Goal: Contribute content: Contribute content

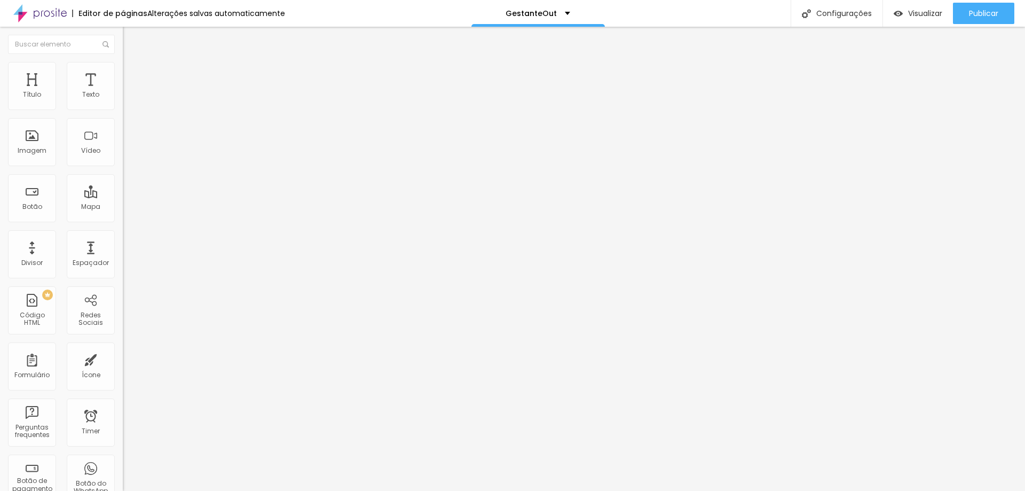
click at [123, 91] on div "Trocar imagem" at bounding box center [184, 86] width 123 height 7
click at [123, 92] on span "Trocar imagem" at bounding box center [152, 87] width 58 height 9
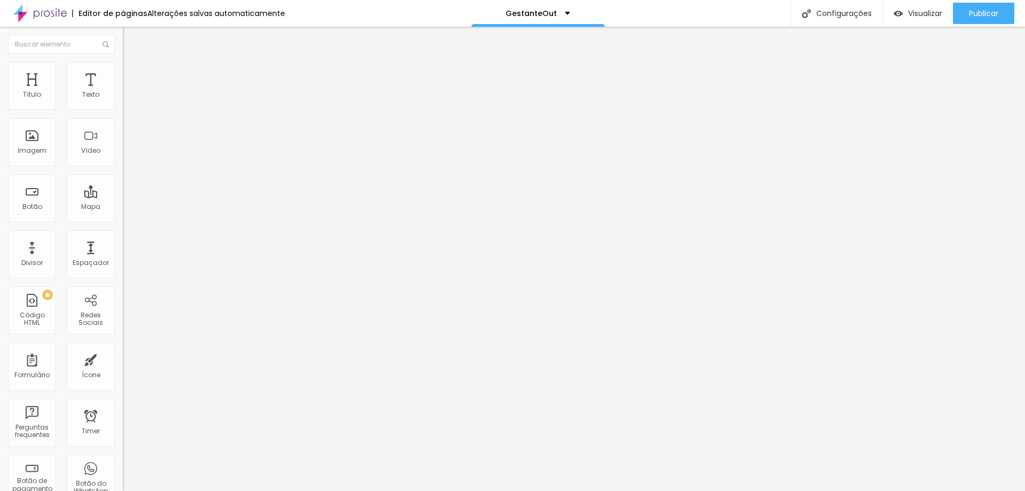
click at [123, 92] on span "Trocar imagem" at bounding box center [152, 87] width 58 height 9
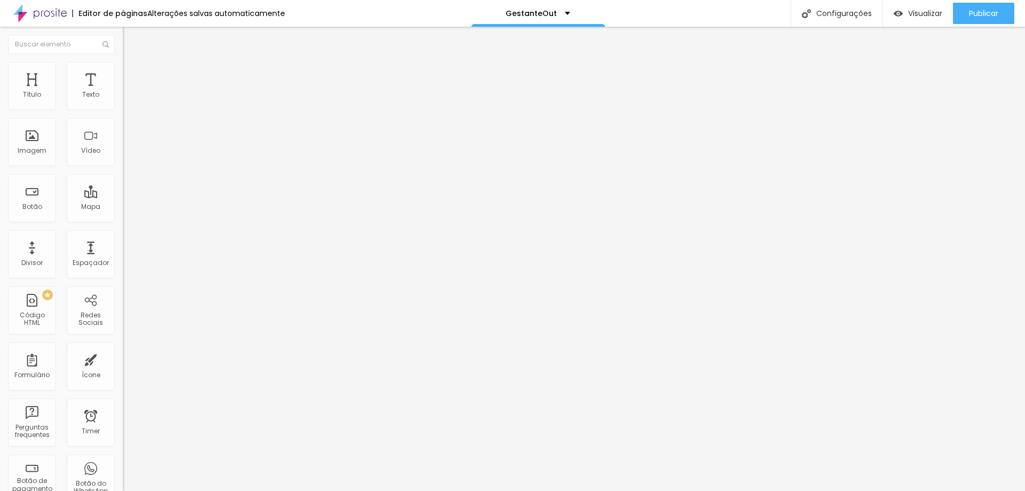
click at [123, 92] on span "Trocar imagem" at bounding box center [152, 87] width 58 height 9
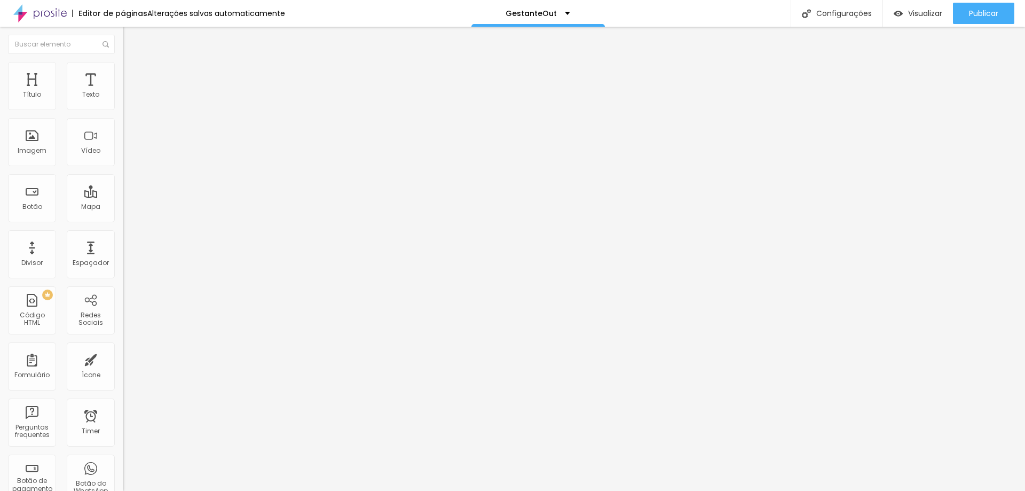
click at [123, 92] on span "Trocar imagem" at bounding box center [152, 87] width 58 height 9
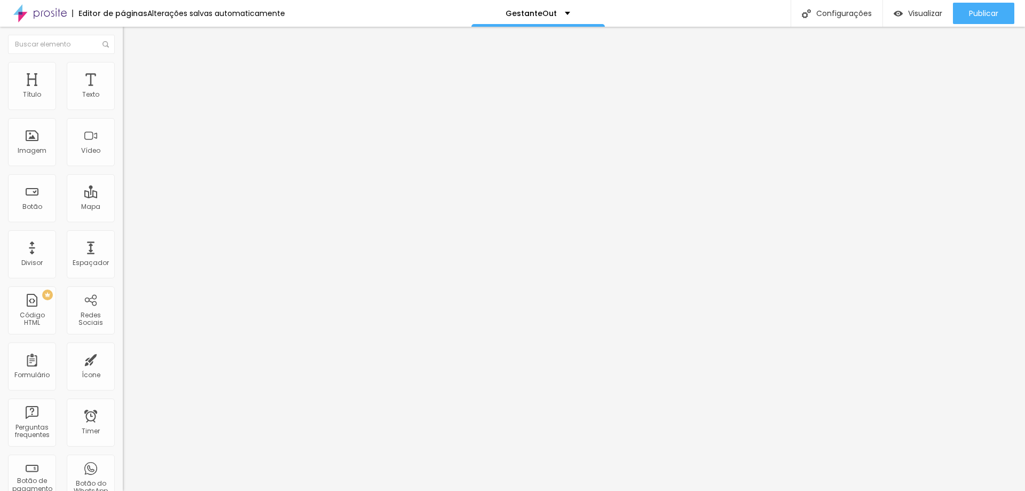
click at [123, 92] on span "Trocar imagem" at bounding box center [152, 87] width 58 height 9
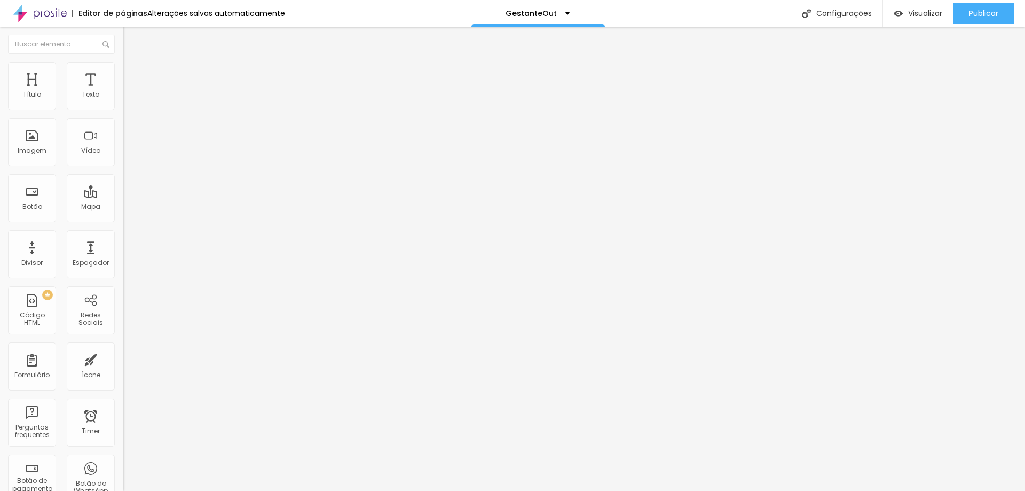
click at [123, 92] on span "Trocar imagem" at bounding box center [152, 87] width 58 height 9
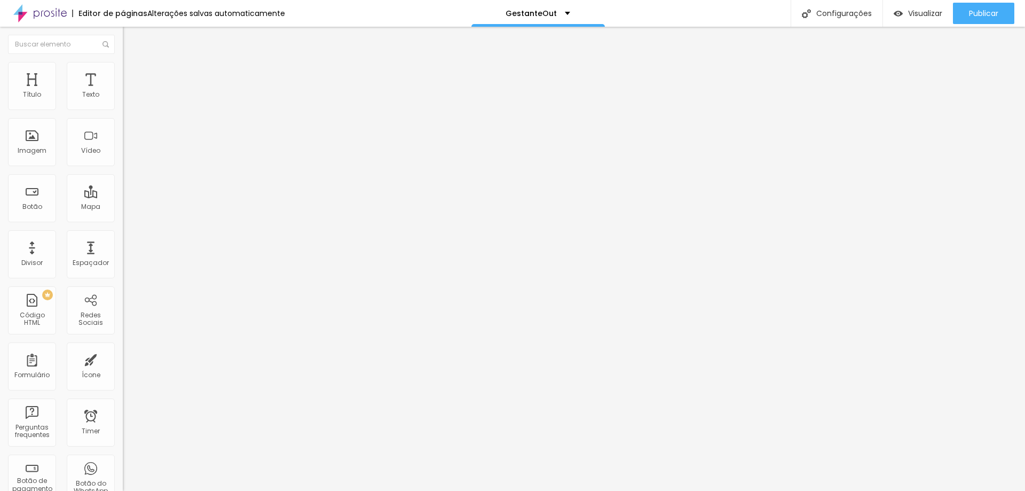
scroll to position [748, 0]
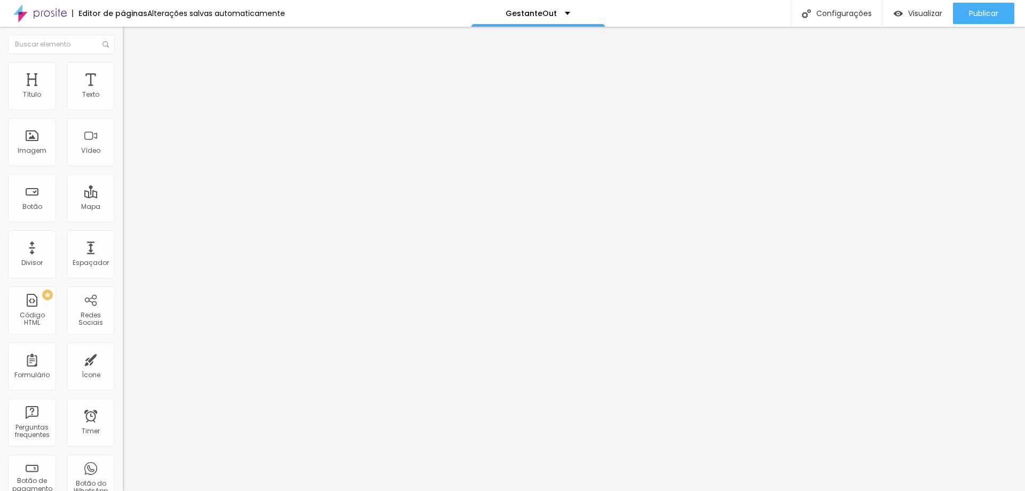
click at [132, 74] on span "Avançado" at bounding box center [149, 69] width 35 height 9
click at [132, 63] on span "Estilo" at bounding box center [140, 58] width 17 height 9
click at [131, 36] on img "button" at bounding box center [135, 39] width 9 height 9
click at [131, 40] on img "button" at bounding box center [135, 39] width 9 height 9
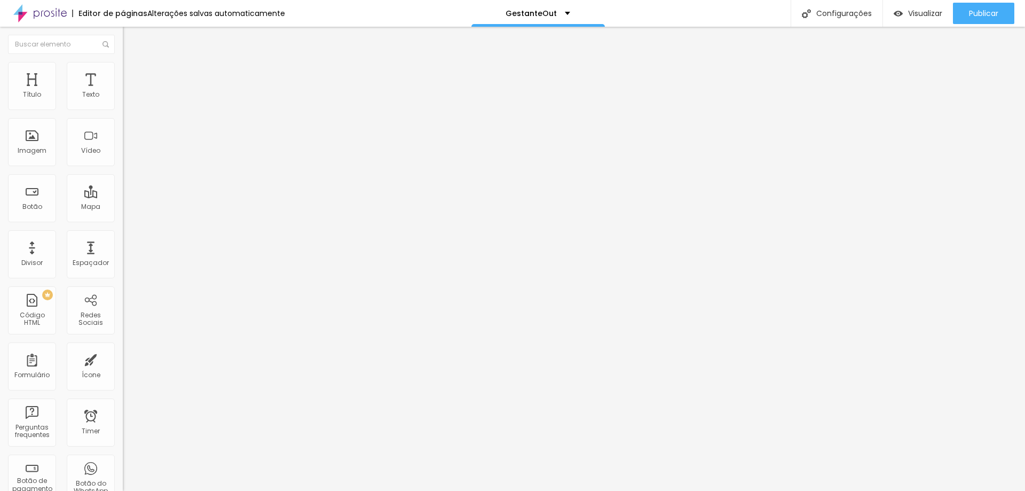
click at [131, 41] on img "button" at bounding box center [135, 39] width 9 height 9
click at [29, 97] on div "Título" at bounding box center [32, 94] width 18 height 7
click at [131, 41] on div "Editar Espaçador" at bounding box center [170, 39] width 79 height 9
click at [21, 206] on div "Botão" at bounding box center [32, 198] width 48 height 48
click at [45, 148] on div "Imagem" at bounding box center [32, 150] width 29 height 7
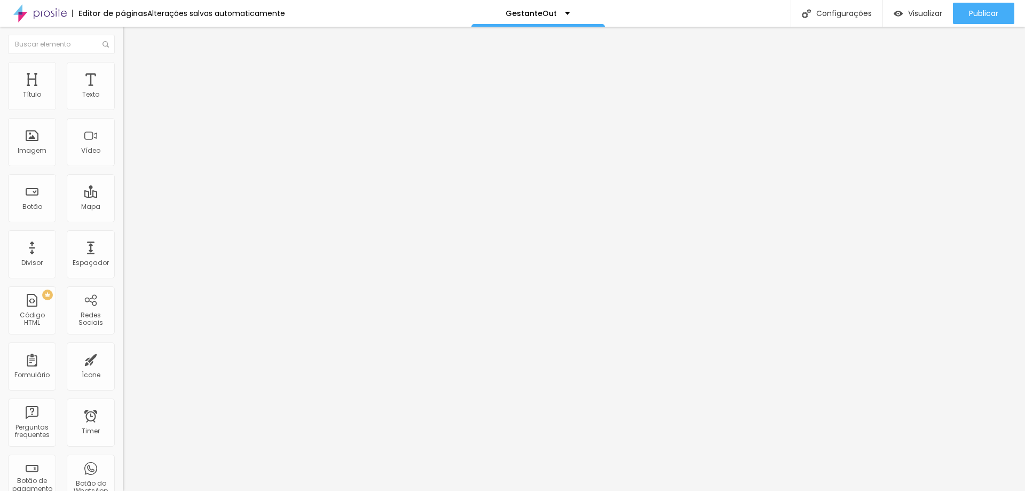
click at [123, 68] on img at bounding box center [128, 67] width 10 height 10
click at [123, 73] on li "Avançado" at bounding box center [184, 78] width 123 height 11
click at [123, 61] on img at bounding box center [128, 56] width 10 height 10
click at [131, 41] on img "button" at bounding box center [135, 39] width 9 height 9
click at [13, 41] on input "text" at bounding box center [61, 44] width 107 height 19
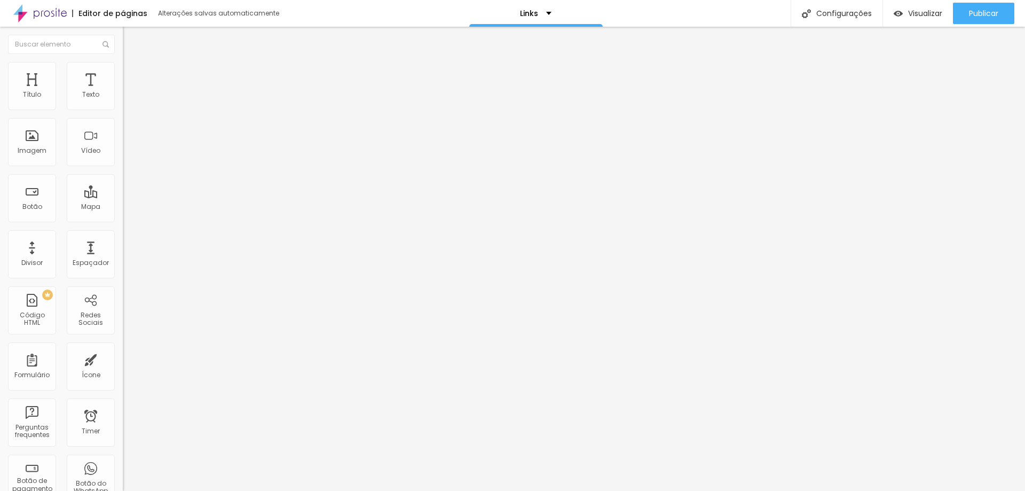
click at [123, 100] on input "3 dicas de como captar mais clientes" at bounding box center [187, 95] width 128 height 11
drag, startPoint x: 109, startPoint y: 120, endPoint x: 0, endPoint y: 120, distance: 109.5
click at [123, 120] on div "Texto 3 dicas de como captar mais clientes Alinhamento Tamanho Normal Pequeno N…" at bounding box center [184, 160] width 123 height 155
type input "Casamento 2026/2027"
click at [123, 215] on input "https://" at bounding box center [187, 214] width 128 height 11
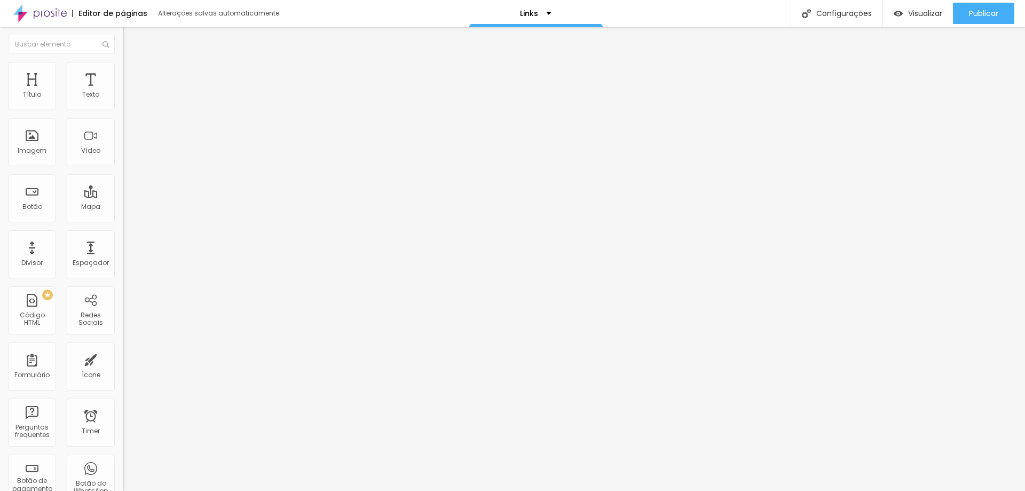
drag, startPoint x: 57, startPoint y: 221, endPoint x: 0, endPoint y: 217, distance: 56.7
click at [123, 217] on div "Texto Casamento 2026/2027 Alinhamento Tamanho Normal Pequeno Normal Grande Link…" at bounding box center [184, 160] width 123 height 155
paste input "www.marcospaivafotografia.com.br/casamento2027"
type input "www.marcospaivafotografia.com.br/casamento2027"
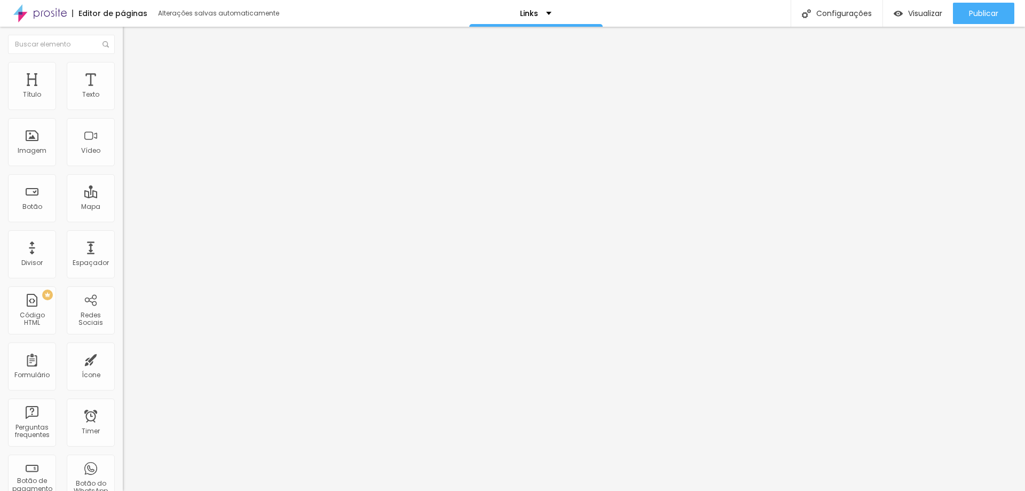
scroll to position [0, 0]
click at [123, 233] on div at bounding box center [184, 233] width 123 height 0
click at [123, 100] on input "Onde casar em São Paulo" at bounding box center [187, 95] width 128 height 11
drag, startPoint x: 108, startPoint y: 119, endPoint x: 0, endPoint y: 116, distance: 107.9
click at [123, 116] on div "Texto Onde casar em São Paulo Alinhamento Tamanho Normal Pequeno Normal Grande …" at bounding box center [184, 160] width 123 height 155
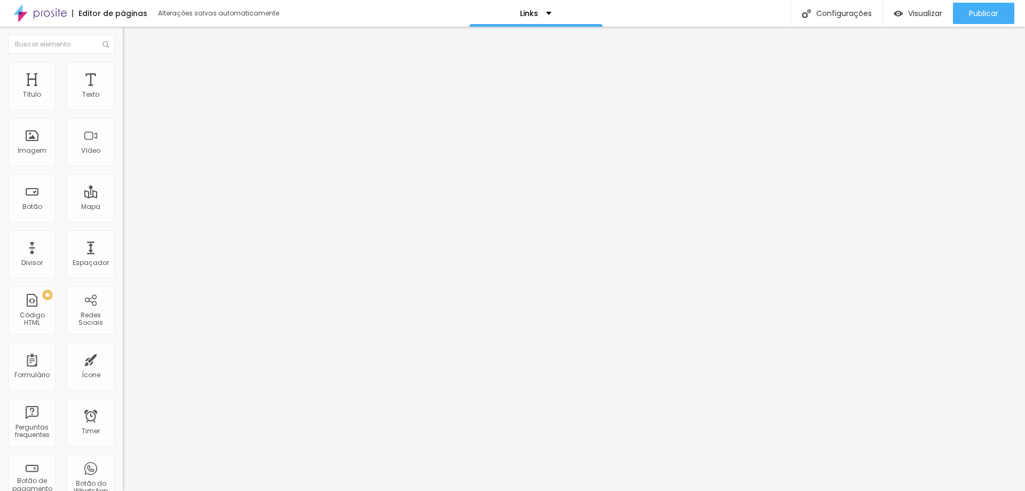
type input "15 anos 2026/2027"
click at [123, 220] on input "https://" at bounding box center [187, 214] width 128 height 11
drag, startPoint x: 63, startPoint y: 222, endPoint x: 0, endPoint y: 226, distance: 63.1
click at [123, 226] on div "Texto 15 anos 2026/2027 Alinhamento Tamanho Normal Pequeno Normal Grande Link U…" at bounding box center [184, 160] width 123 height 155
paste input "www.marcospaivafotografia.com.br/15anos2027"
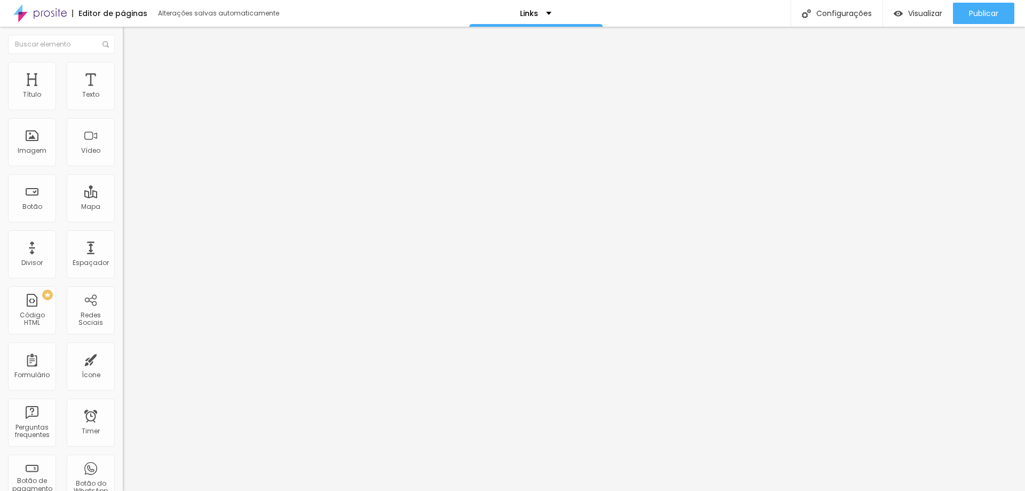
scroll to position [0, 60]
type input "www.marcospaivafotografia.com.br/15anos2027"
click at [123, 233] on div at bounding box center [184, 233] width 123 height 0
click at [123, 100] on input "15 anos 2026/2027" at bounding box center [187, 95] width 128 height 11
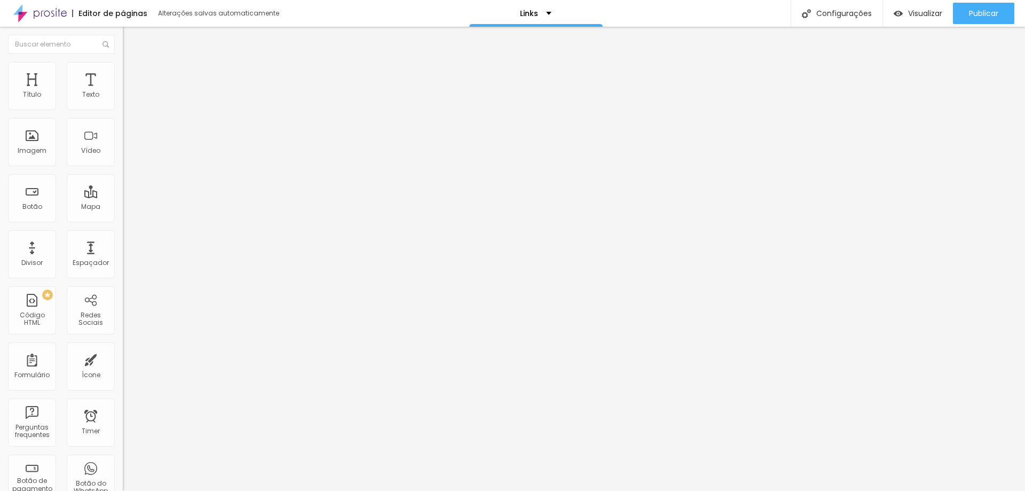
drag, startPoint x: 85, startPoint y: 120, endPoint x: 0, endPoint y: 118, distance: 85.5
click at [123, 118] on div "Texto 15 anos 2026/2027 Alinhamento Tamanho Normal Pequeno Normal Grande Link U…" at bounding box center [184, 164] width 123 height 162
type input "Destination Internacional"
click at [123, 220] on input "www.marcospaivafotografia.com.br/15anos2027" at bounding box center [187, 214] width 128 height 11
paste input "www.marcospaivafotografia.com.br/internacionalwedding"
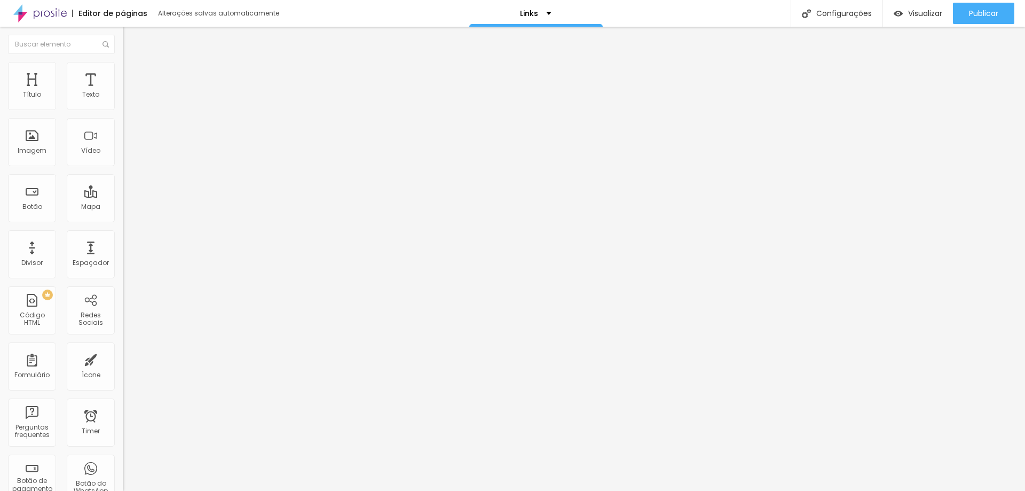
scroll to position [0, 93]
type input "www.marcospaivafotografia.com.br/internacionalwedding"
drag, startPoint x: 97, startPoint y: 121, endPoint x: 0, endPoint y: 126, distance: 96.8
click at [123, 126] on div "Texto Casamento 2026/2027 Alinhamento Tamanho Normal Pequeno Normal Grande Link…" at bounding box center [184, 164] width 123 height 162
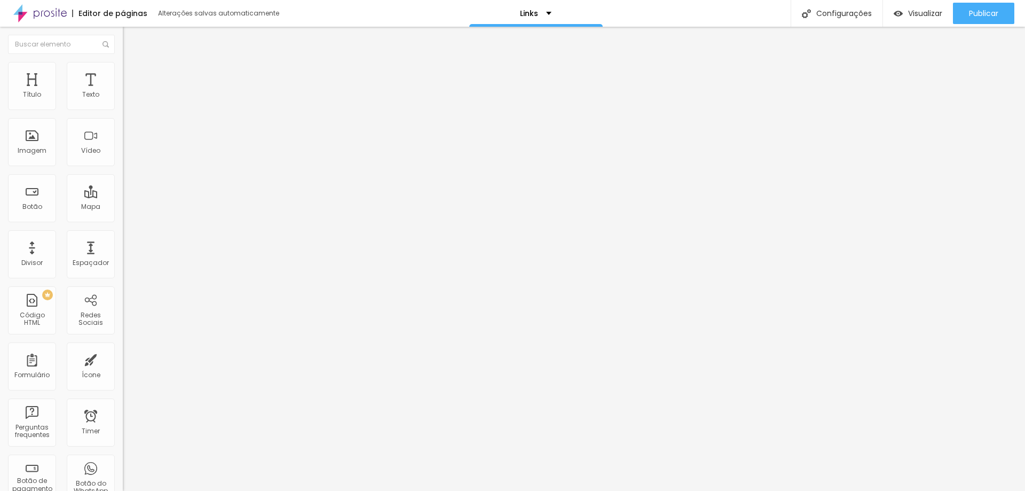
type input "15 anos 2025"
click at [123, 220] on input "www.marcospaivafotografia.com.br/casamento2027" at bounding box center [187, 214] width 128 height 11
paste input "www.marcospaivafotografia.com.br/15anos"
type input "www.marcospaivafotografia.com.br/15anos"
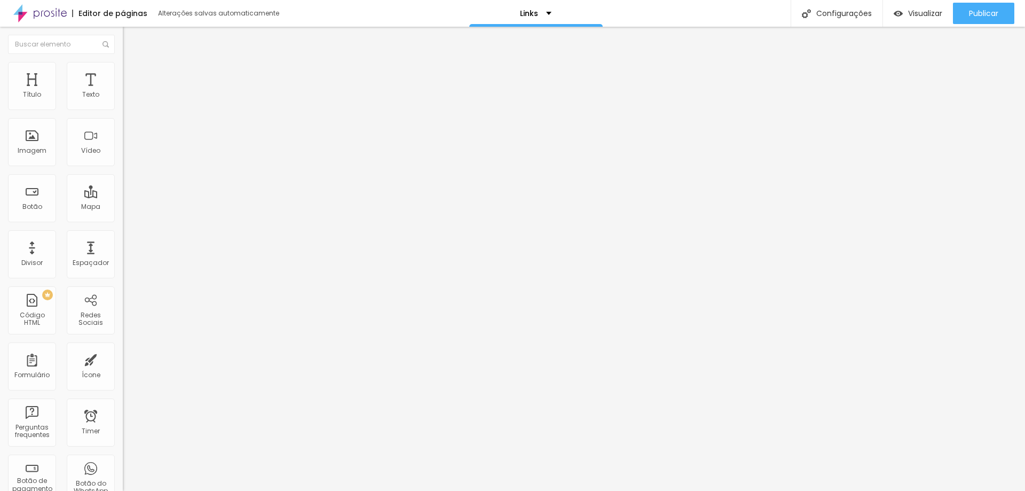
scroll to position [0, 0]
drag, startPoint x: 94, startPoint y: 121, endPoint x: 103, endPoint y: 122, distance: 8.6
click at [123, 100] on input "Destination Internacional" at bounding box center [187, 95] width 128 height 11
drag, startPoint x: 105, startPoint y: 116, endPoint x: 52, endPoint y: 120, distance: 52.5
click at [123, 100] on input "Destination Internacional" at bounding box center [187, 95] width 128 height 11
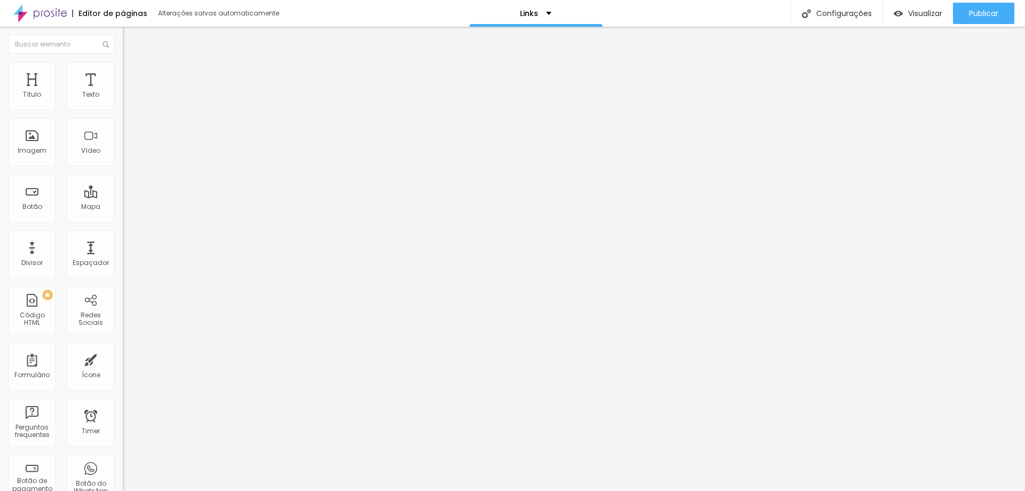
type input "Destination Brasil"
click at [123, 220] on input "www.marcospaivafotografia.com.br/internacionalwedding" at bounding box center [187, 214] width 128 height 11
paste input "www.marcospaivafotografia.com.br/destinationwedding"
type input "www.marcospaivafotografia.com.br/destinationwedding"
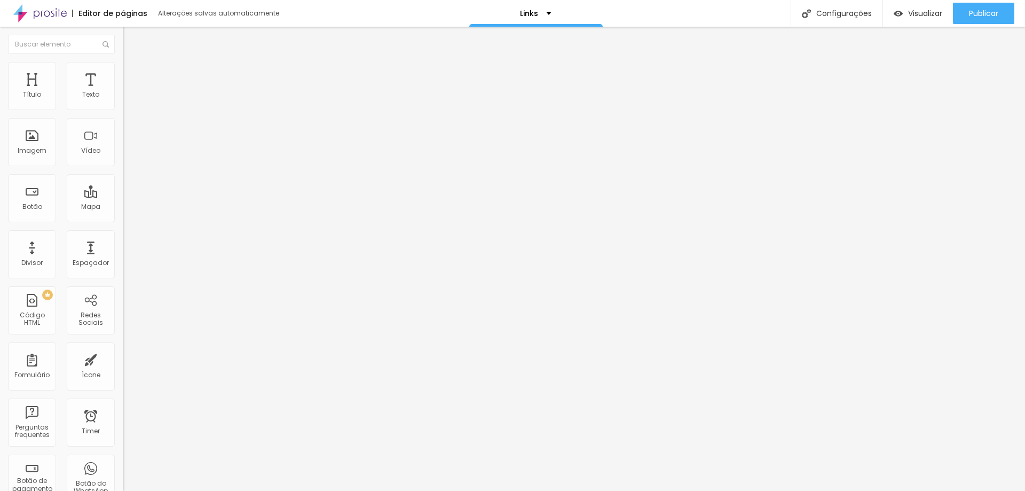
scroll to position [0, 0]
drag, startPoint x: 85, startPoint y: 123, endPoint x: 0, endPoint y: 120, distance: 85.0
click at [123, 120] on div "Texto Destination Brasil Alinhamento Tamanho Normal Pequeno Normal Grande Link …" at bounding box center [184, 164] width 123 height 162
type input "Fazendas e SP"
click at [123, 220] on input "www.marcospaivafotografia.com.br/destinationwedding" at bounding box center [187, 214] width 128 height 11
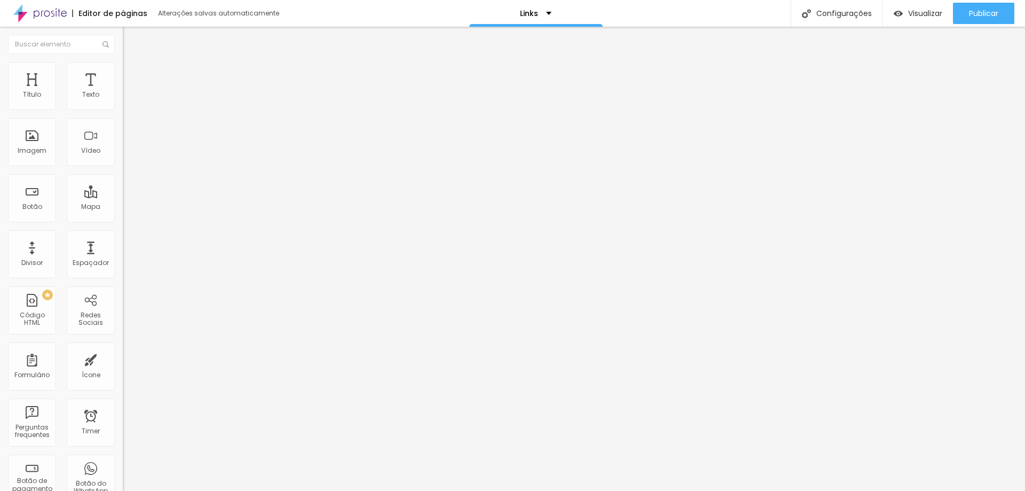
paste input "https://www.marcospaivafotografia.com.br/spcasamento2026"
type input "https://www.marcospaivafotografia.com.br/spcasamento2026"
click at [123, 220] on input "www.marcospaivafotografia.com.br/destinationwedding" at bounding box center [187, 214] width 128 height 11
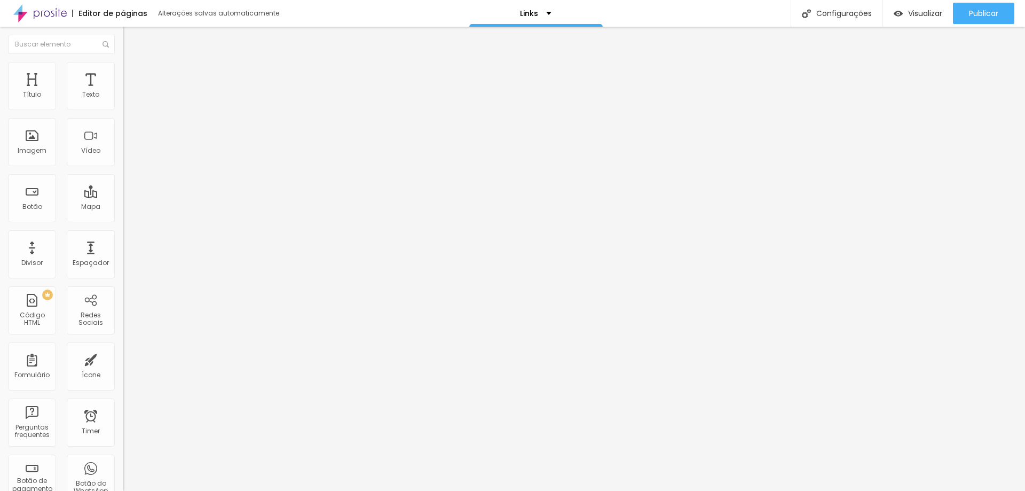
click at [123, 220] on input "www.marcospaivafotografia.com.br/destinationwedding" at bounding box center [187, 214] width 128 height 11
click at [123, 100] on input "Casamento 2026/2027" at bounding box center [187, 95] width 128 height 11
drag, startPoint x: 91, startPoint y: 116, endPoint x: 62, endPoint y: 117, distance: 28.9
click at [123, 100] on input "Casamento 2026/2027" at bounding box center [187, 95] width 128 height 11
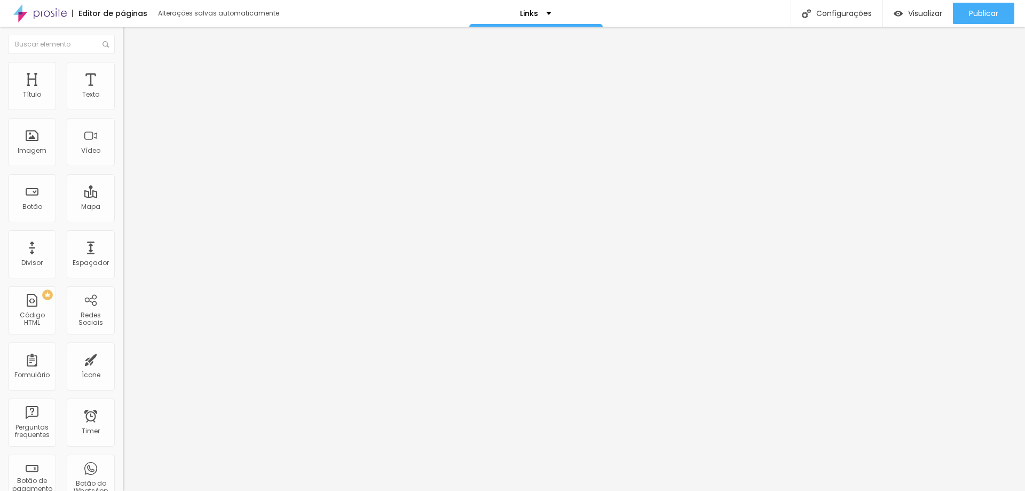
type input "Casamento 2025"
click at [123, 220] on input "www.marcospaivafotografia.com.br/casamento2027" at bounding box center [187, 214] width 128 height 11
paste input "https://www.marcospaivafotografia.com.br/proposta2025"
type input "https://www.marcospaivafotografia.com.br/proposta2025"
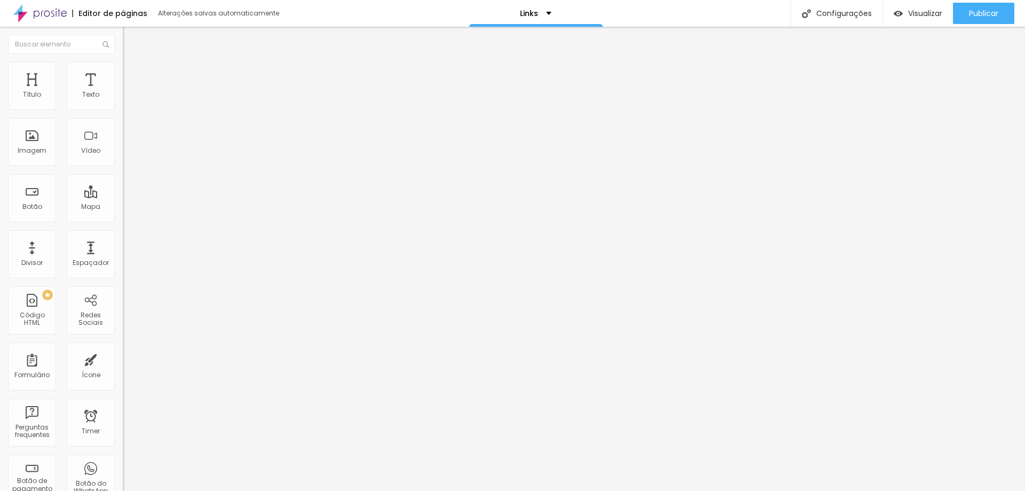
scroll to position [0, 0]
click at [123, 100] on input "Fazendas e SP" at bounding box center [187, 95] width 128 height 11
click at [123, 100] on input "Casamento Fazendas e SP" at bounding box center [187, 95] width 128 height 11
drag, startPoint x: 100, startPoint y: 119, endPoint x: 0, endPoint y: 118, distance: 99.9
click at [123, 118] on div "Texto Casamento Fazendas e SP Alinhamento Tamanho Normal Pequeno Normal Grande …" at bounding box center [184, 164] width 123 height 162
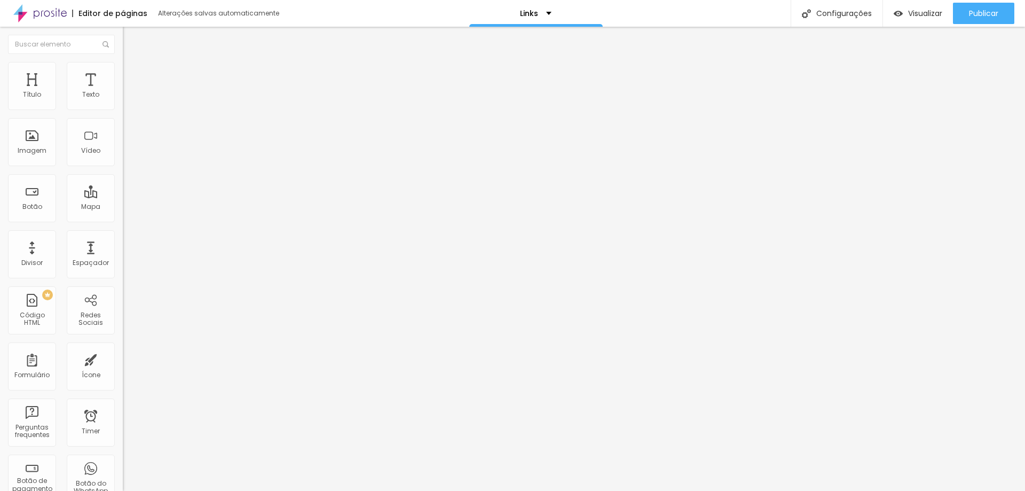
click at [123, 220] on input "https://www.marcospaivafotografia.com.br/spcasamento2026" at bounding box center [187, 214] width 128 height 11
click at [123, 100] on input "Gestante" at bounding box center [187, 95] width 128 height 11
drag, startPoint x: 64, startPoint y: 120, endPoint x: 0, endPoint y: 135, distance: 65.4
click at [123, 135] on div "Texto Gestante Alinhamento Tamanho Normal Pequeno Normal Grande Link URL https:…" at bounding box center [184, 164] width 123 height 162
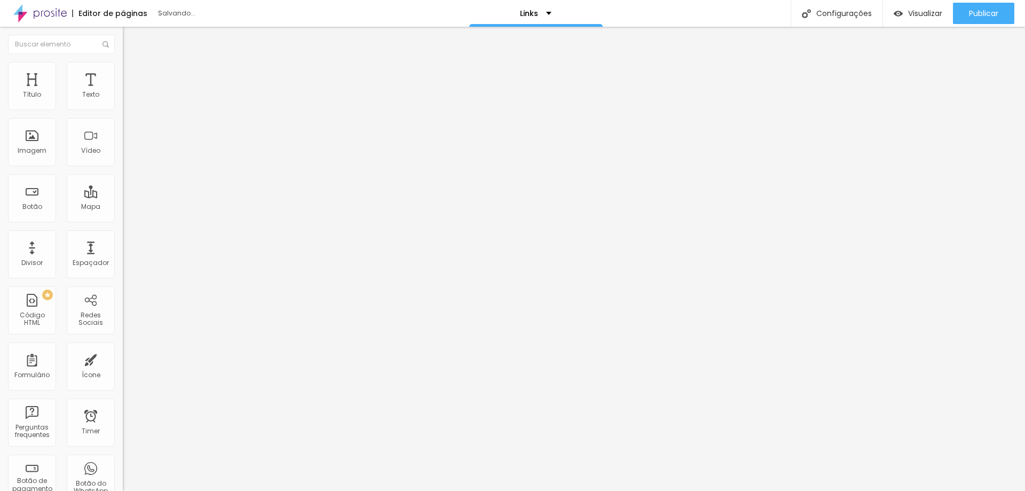
type input "Casamento Fazendas e SP"
drag, startPoint x: 80, startPoint y: 121, endPoint x: 0, endPoint y: 114, distance: 80.4
click at [123, 114] on div "Texto Destination Brasil Alinhamento Tamanho Normal Pequeno Normal Grande Link …" at bounding box center [184, 164] width 123 height 162
type input "Gestante"
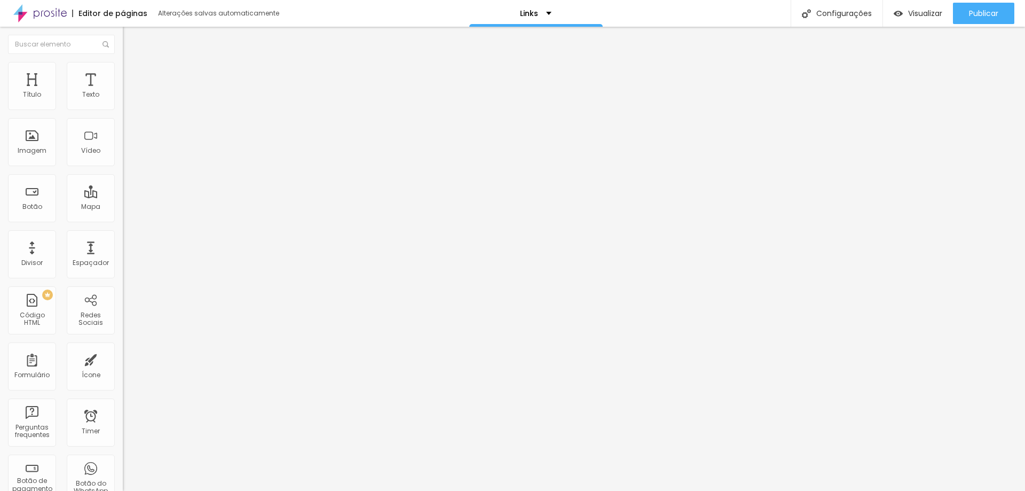
click at [123, 220] on input "www.marcospaivafotografia.com.br/destinationwedding" at bounding box center [187, 214] width 128 height 11
paste input "www.marcospaivafotografia.com.br/gestanteout"
type input "www.marcospaivafotografia.com.br/gestanteout"
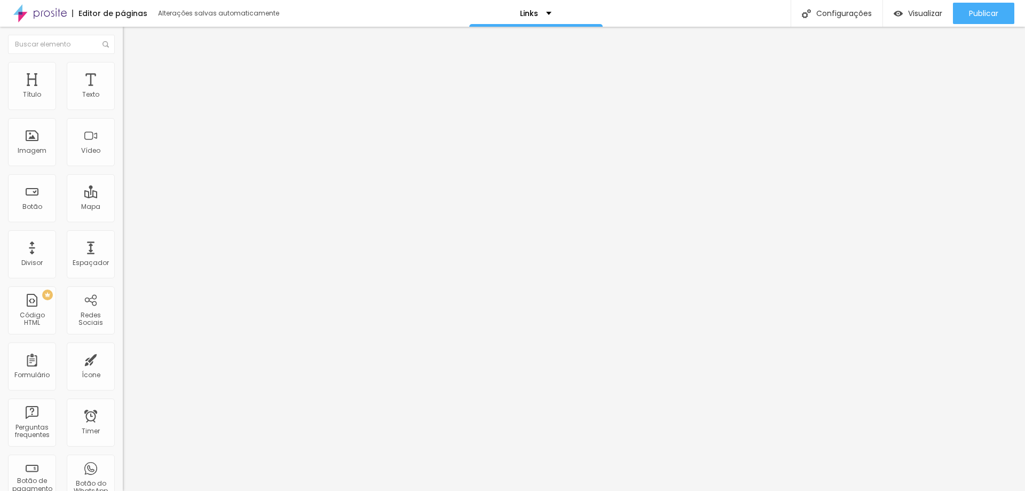
click at [123, 92] on span "Trocar imagem" at bounding box center [152, 87] width 58 height 9
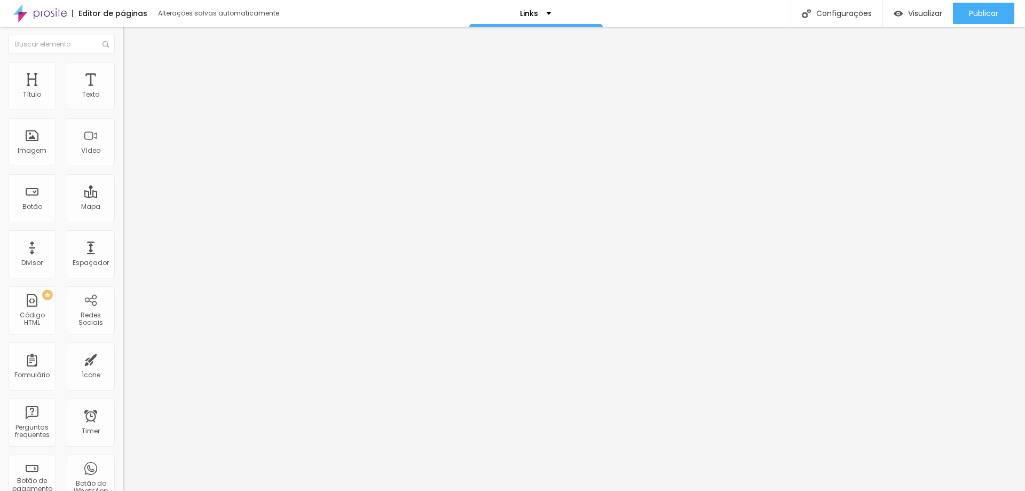
click at [932, 18] on span "Visualizar" at bounding box center [926, 13] width 34 height 9
click at [980, 14] on span "Publicar" at bounding box center [983, 13] width 29 height 9
click at [123, 220] on input "www.marcospaivafotografia.com.br/casamento2027" at bounding box center [187, 214] width 128 height 11
paste input "www.marcospaivafotografia.com.br/casamento2027"
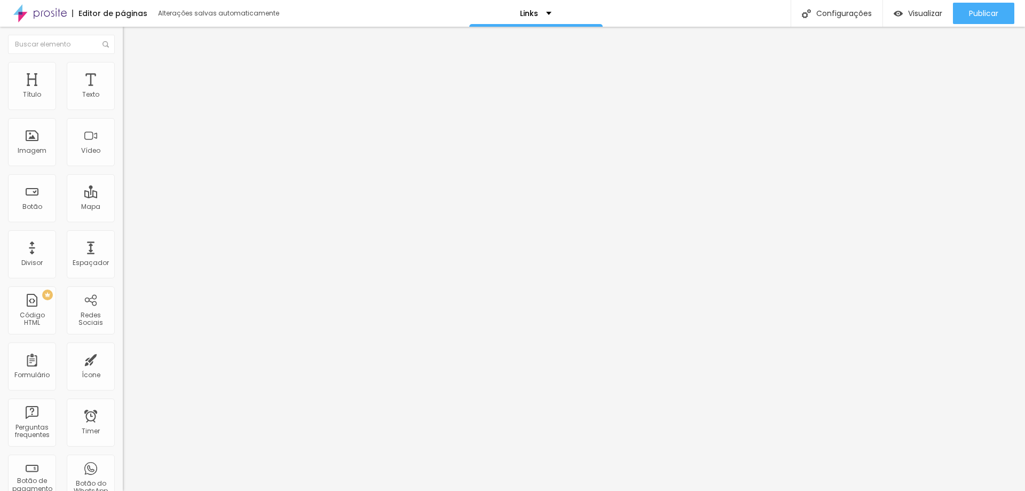
type input "www.marcospaivafotografia.com.br/casamento2027"
click at [123, 220] on input "www.marcospaivafotografia.com.br/casamento2027" at bounding box center [187, 214] width 128 height 11
click at [964, 15] on button "Publicar" at bounding box center [983, 13] width 61 height 21
click at [921, 11] on span "Visualizar" at bounding box center [916, 13] width 34 height 9
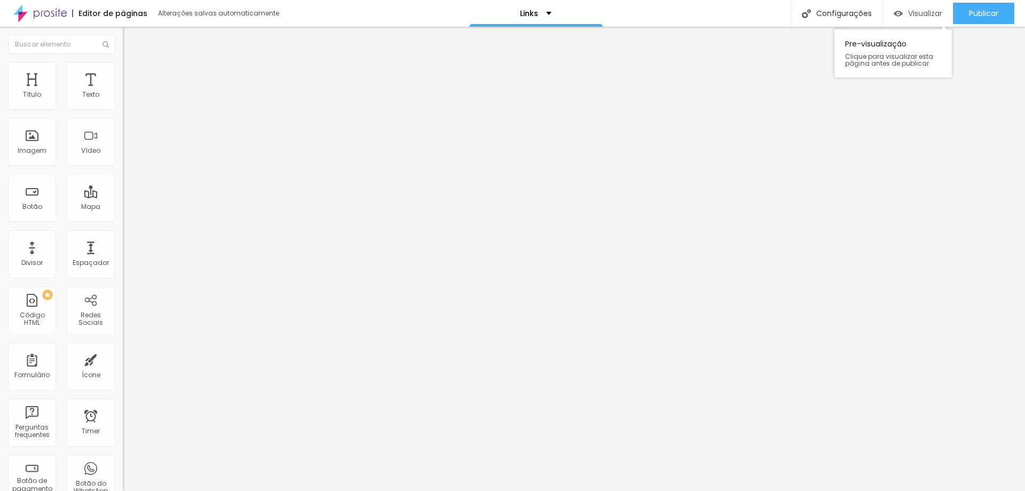
click at [931, 11] on span "Visualizar" at bounding box center [926, 13] width 34 height 9
